Goal: Find specific page/section: Find specific page/section

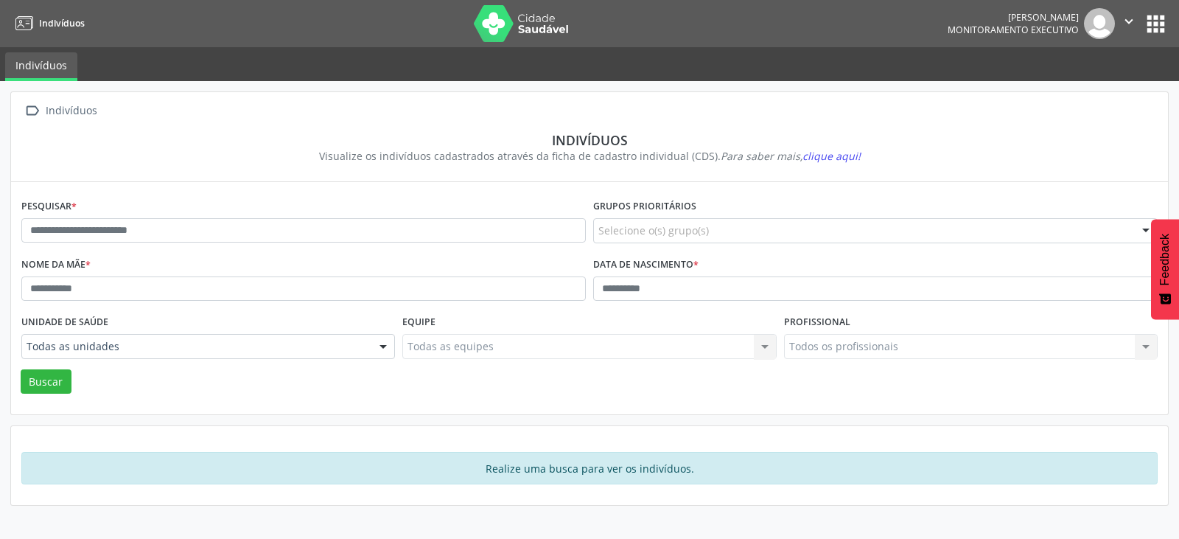
click at [1160, 22] on button "apps" at bounding box center [1156, 24] width 26 height 26
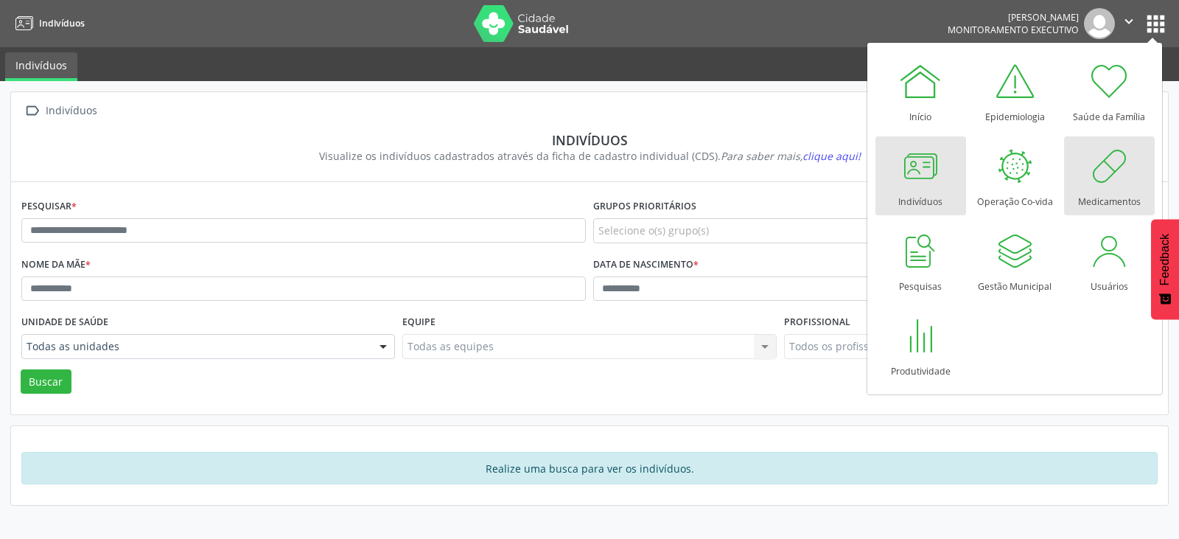
click at [1118, 166] on div at bounding box center [1109, 166] width 44 height 44
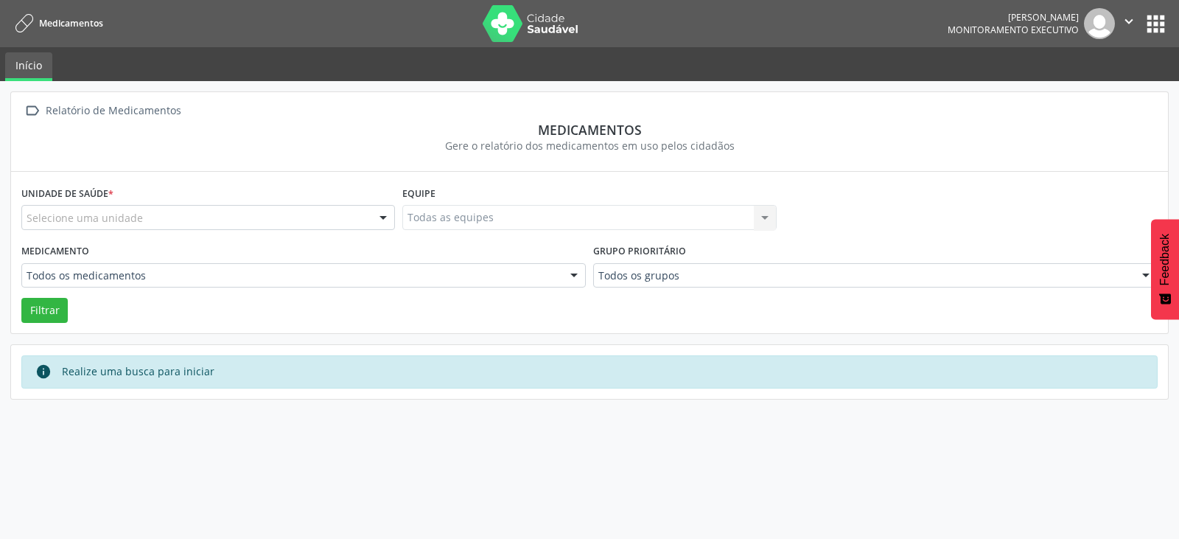
click at [1132, 18] on icon "" at bounding box center [1129, 21] width 16 height 16
click at [1150, 20] on button "apps" at bounding box center [1156, 24] width 26 height 26
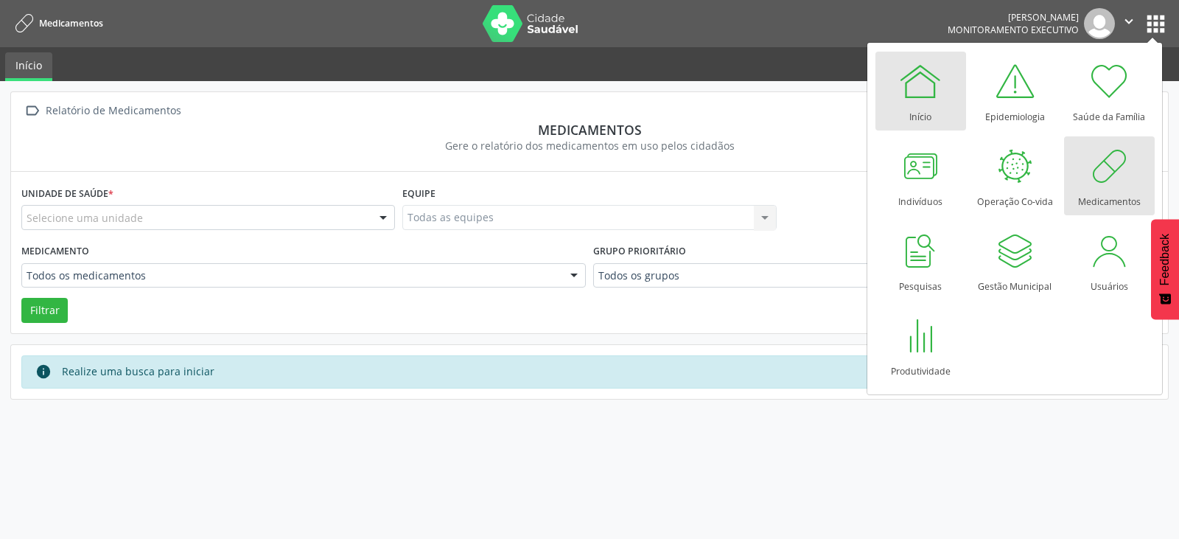
click at [917, 82] on div at bounding box center [920, 81] width 44 height 44
